Goal: Transaction & Acquisition: Purchase product/service

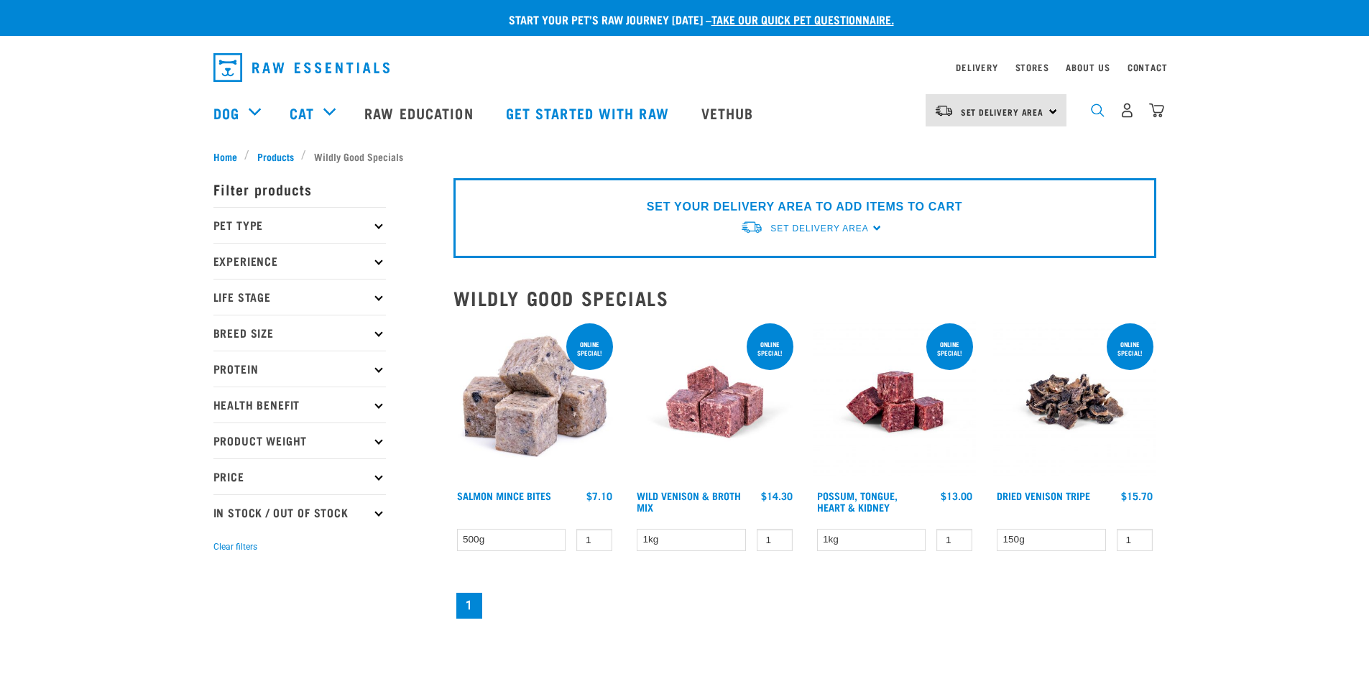
click at [1098, 117] on img "dropdown navigation" at bounding box center [1098, 111] width 14 height 14
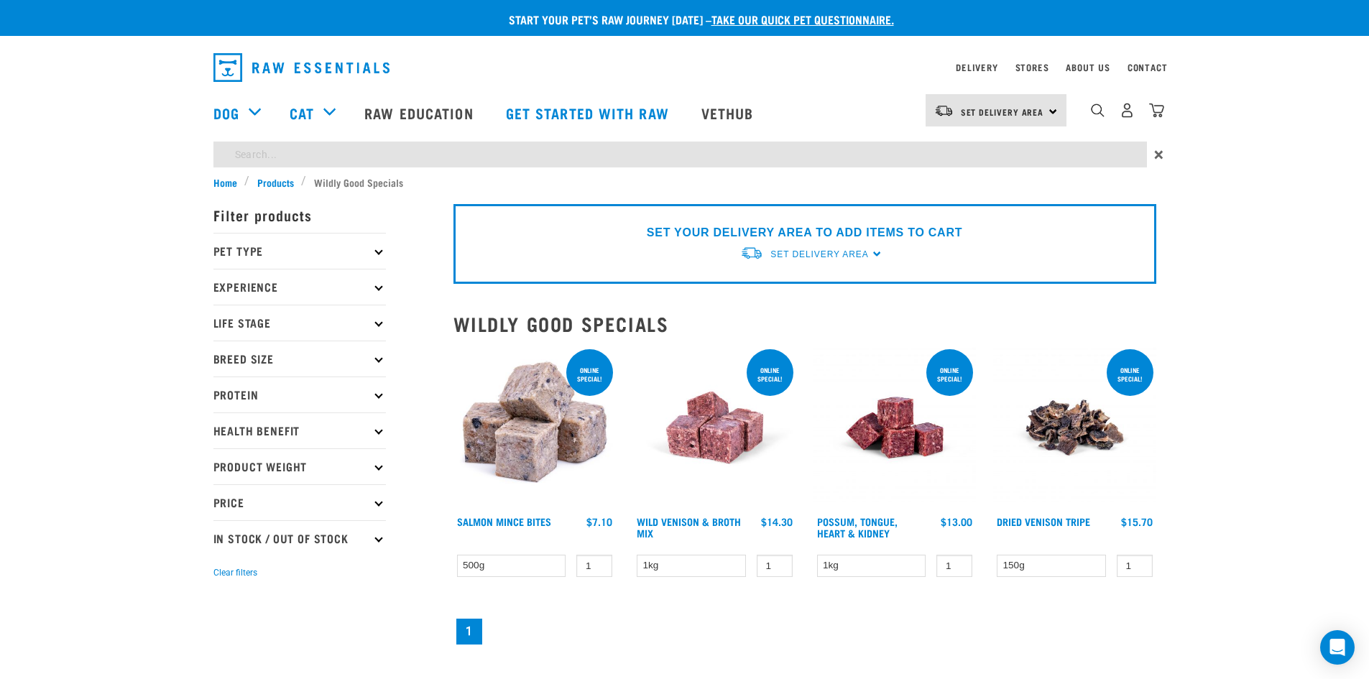
click at [663, 149] on div "Start your pet’s raw journey [DATE] – take our quick pet questionnaire. Deliver…" at bounding box center [684, 324] width 1369 height 648
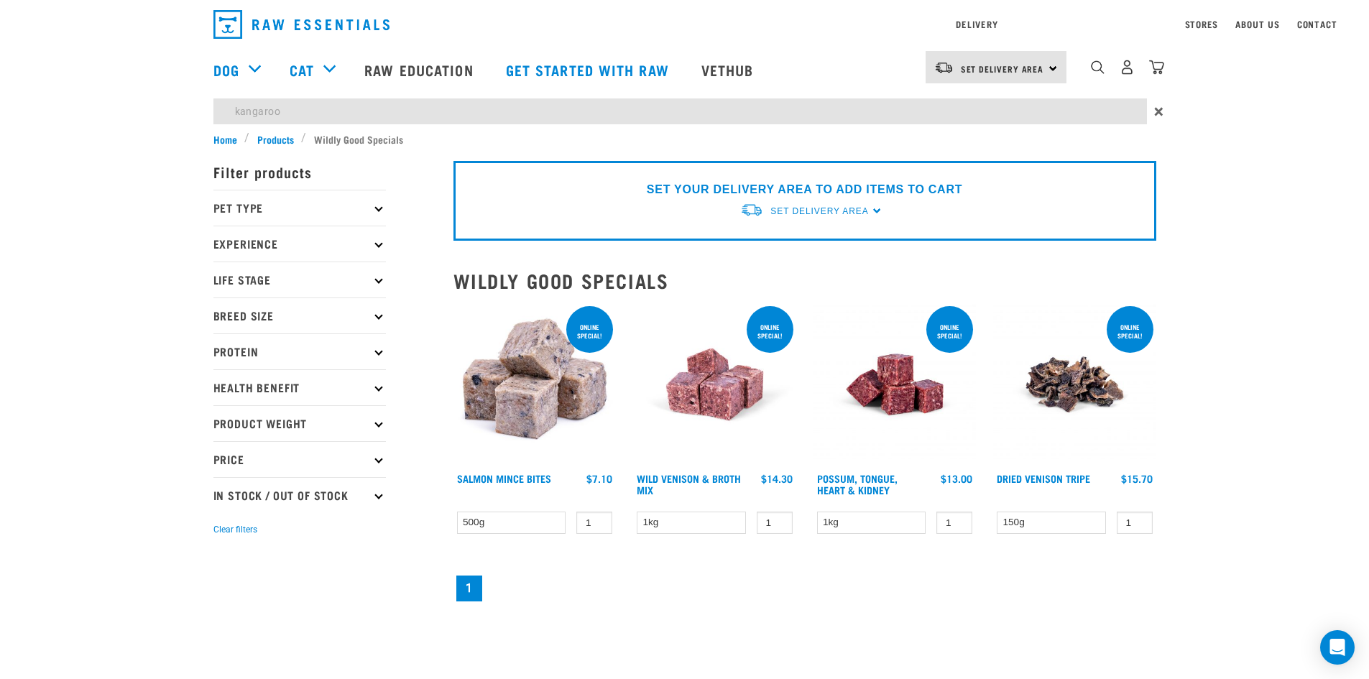
type input "kangaroo"
